Goal: Information Seeking & Learning: Find specific page/section

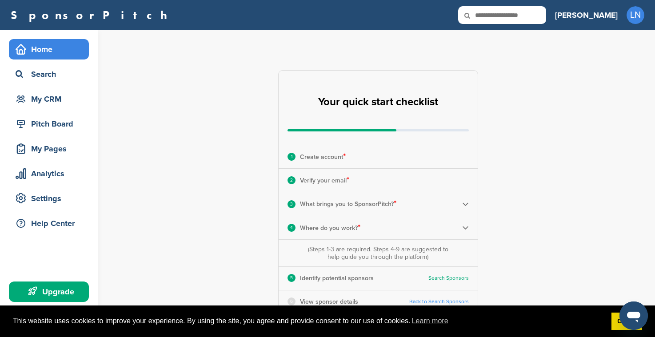
drag, startPoint x: 624, startPoint y: 156, endPoint x: 620, endPoint y: 140, distance: 15.9
click at [624, 155] on div "**********" at bounding box center [383, 276] width 543 height 492
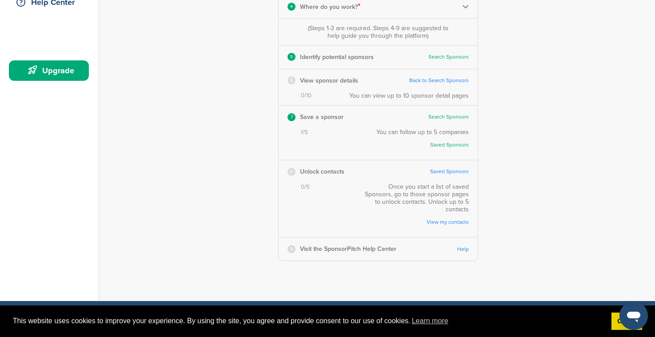
scroll to position [221, 0]
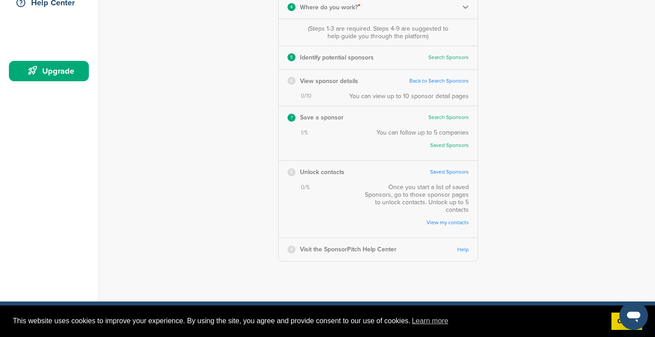
click at [441, 170] on link "Saved Sponsors" at bounding box center [449, 172] width 39 height 7
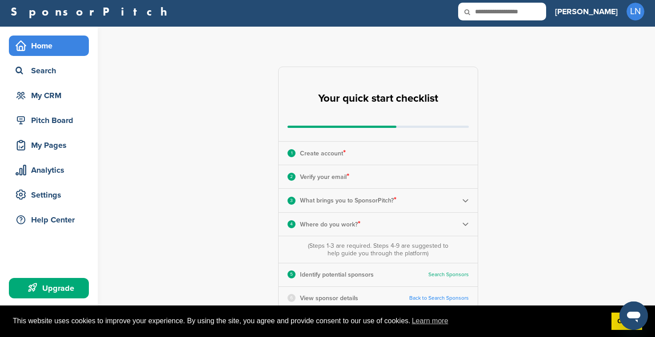
scroll to position [0, 0]
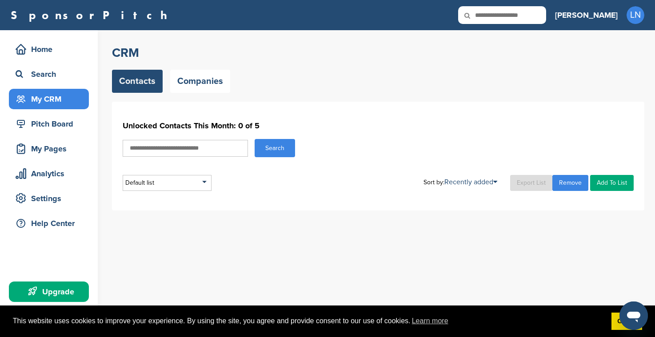
click at [136, 79] on link "Contacts" at bounding box center [137, 81] width 51 height 23
click at [634, 14] on span "LN" at bounding box center [635, 15] width 18 height 18
click at [55, 96] on div "My CRM" at bounding box center [50, 99] width 75 height 16
click at [41, 48] on div "Home" at bounding box center [50, 49] width 75 height 16
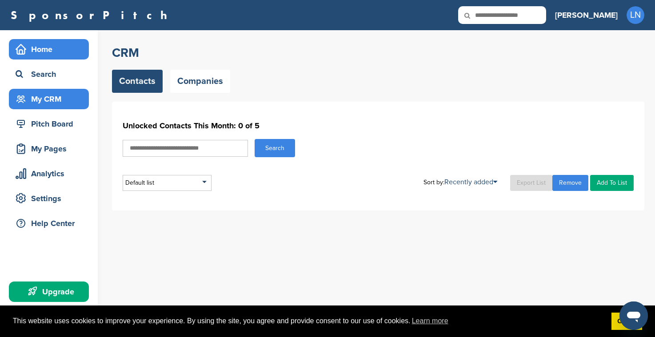
click at [41, 48] on div "Home" at bounding box center [50, 49] width 75 height 16
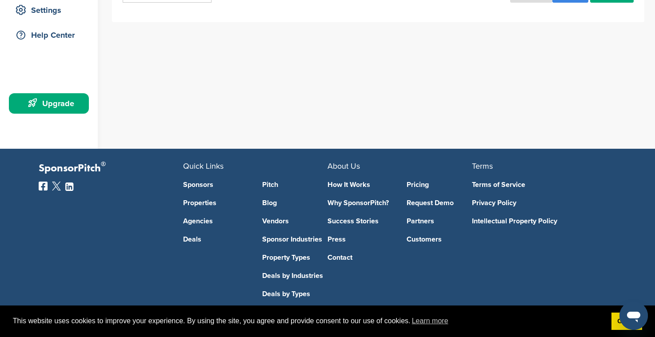
scroll to position [204, 0]
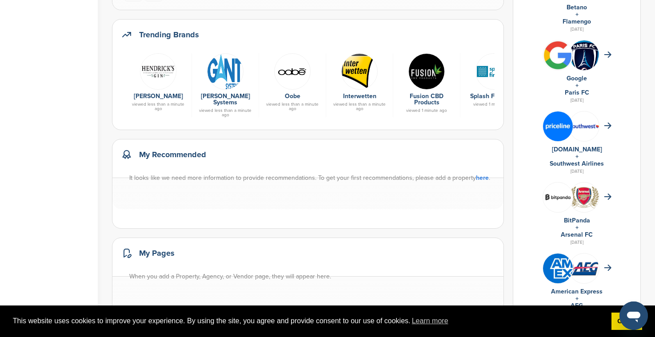
scroll to position [319, 0]
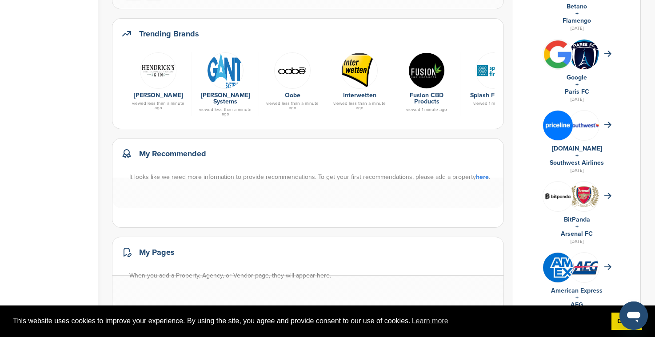
click at [482, 181] on link "here" at bounding box center [482, 177] width 13 height 8
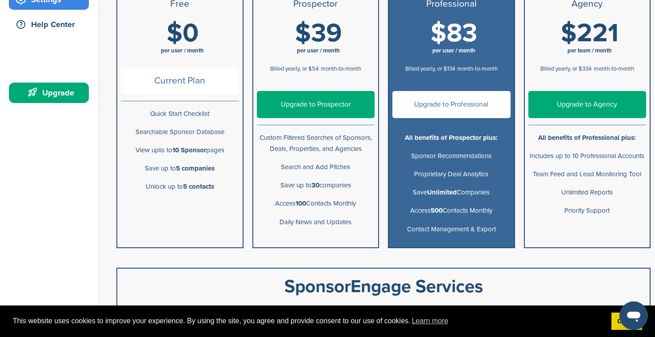
scroll to position [206, 0]
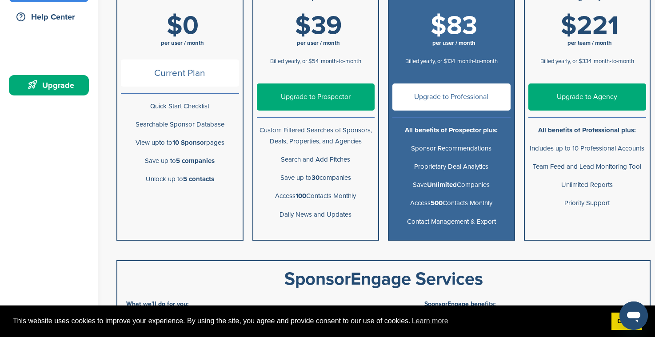
click at [192, 57] on li "Current Plan" at bounding box center [179, 76] width 125 height 41
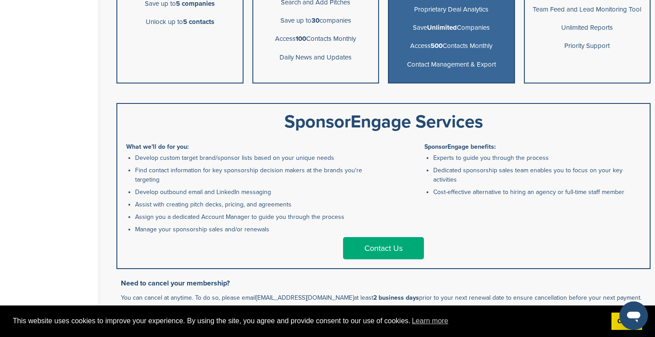
scroll to position [363, 0]
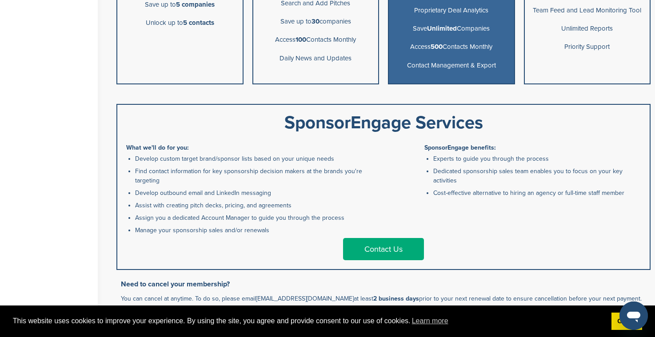
click at [385, 242] on link "Contact Us" at bounding box center [383, 249] width 81 height 22
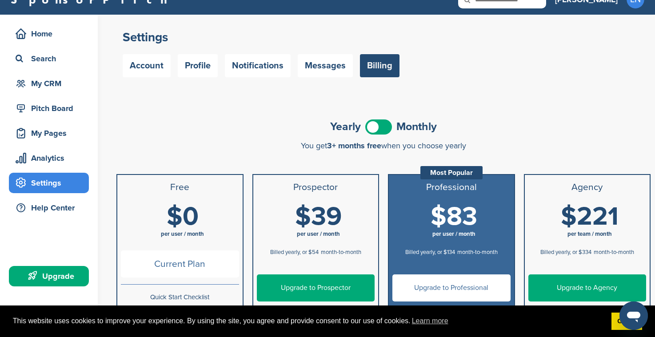
scroll to position [0, 0]
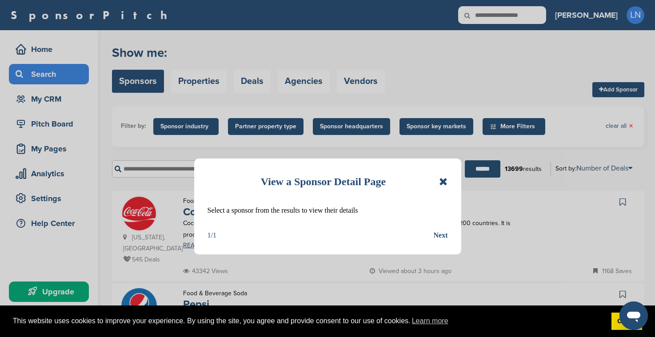
click at [441, 177] on icon at bounding box center [443, 181] width 8 height 11
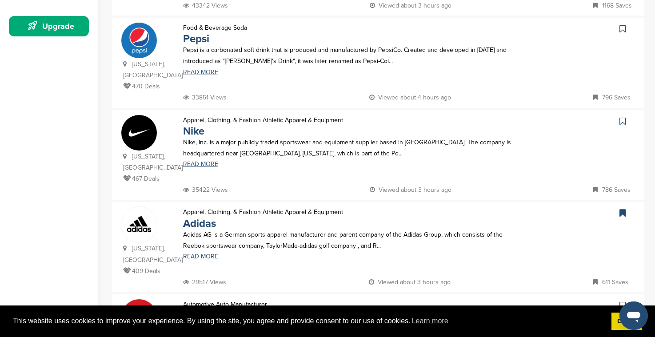
scroll to position [268, 0]
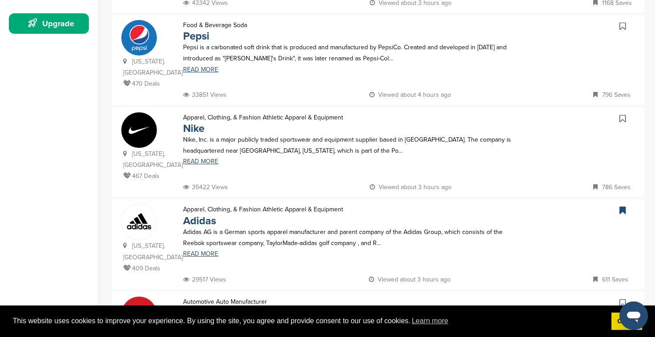
click at [621, 114] on icon at bounding box center [622, 118] width 6 height 9
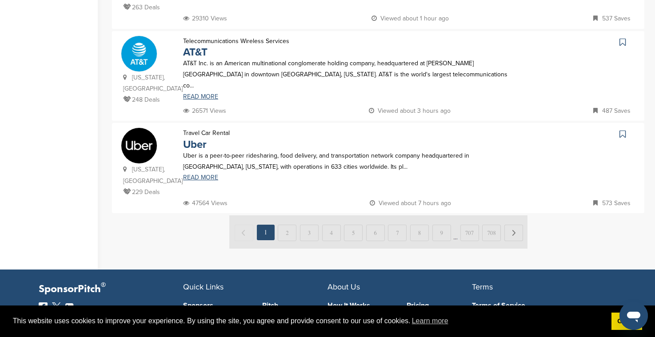
scroll to position [896, 0]
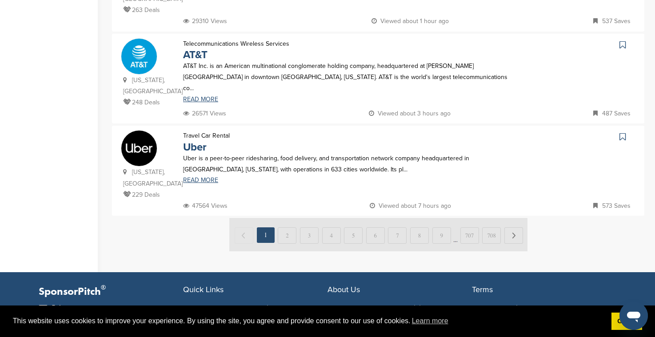
click at [291, 218] on img at bounding box center [378, 234] width 298 height 33
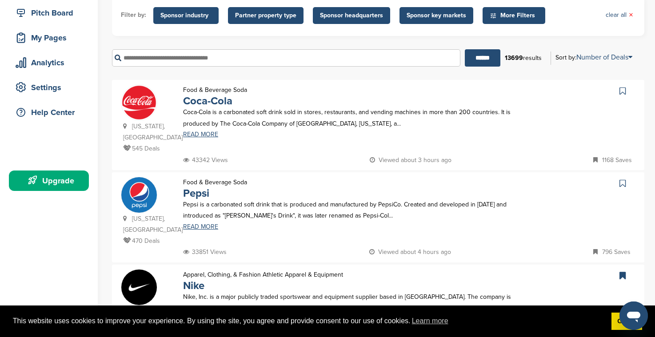
scroll to position [99, 0]
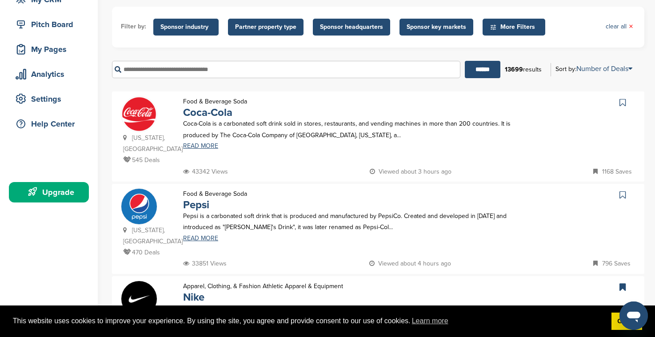
click at [243, 72] on input "text" at bounding box center [286, 69] width 348 height 17
type input "**********"
click at [464, 61] on input "******" at bounding box center [482, 69] width 36 height 17
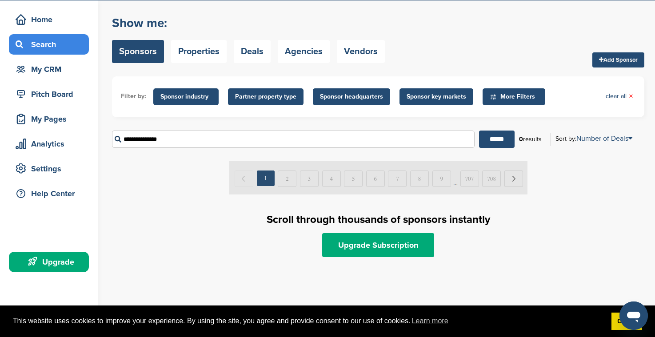
scroll to position [0, 0]
